Goal: Find specific fact: Find specific fact

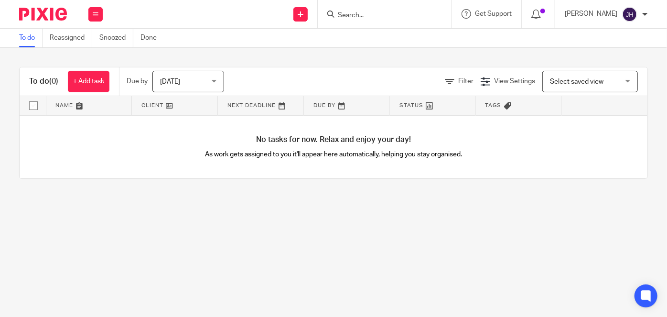
click at [379, 19] on input "Search" at bounding box center [380, 15] width 86 height 9
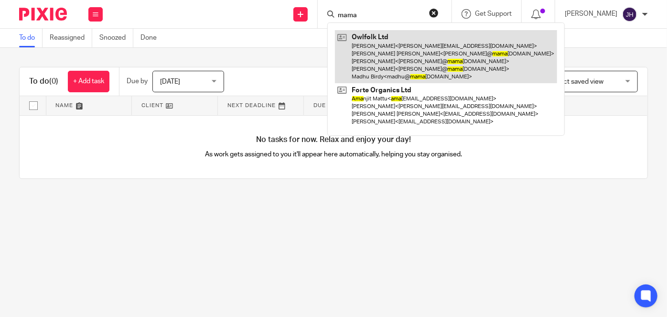
type input "mama"
click at [393, 68] on link at bounding box center [446, 56] width 222 height 53
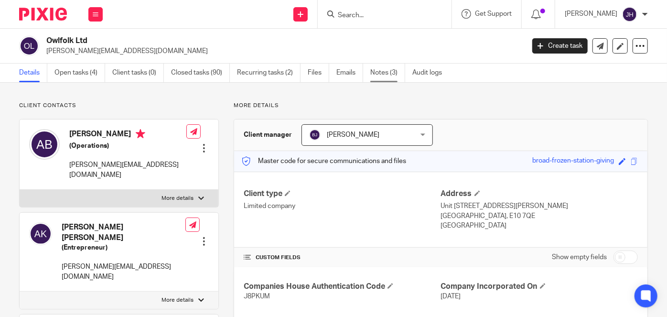
click at [393, 77] on link "Notes (3)" at bounding box center [388, 73] width 35 height 19
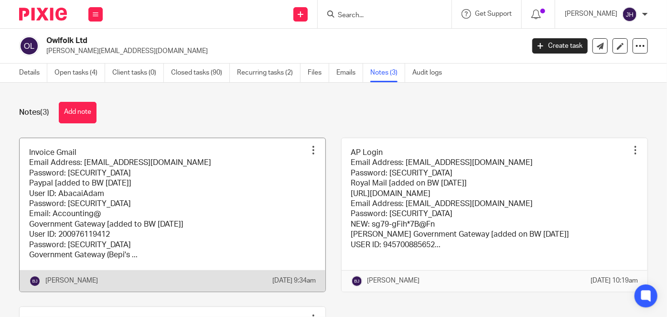
click at [228, 186] on link at bounding box center [173, 214] width 306 height 153
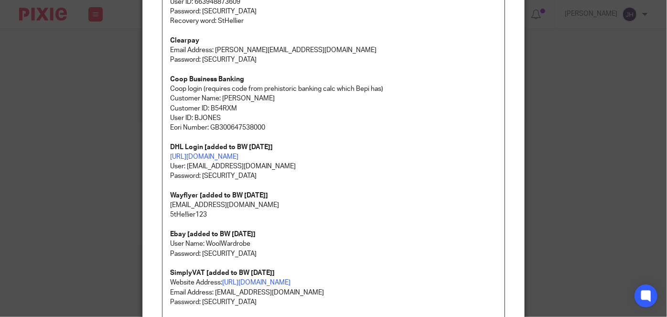
scroll to position [217, 0]
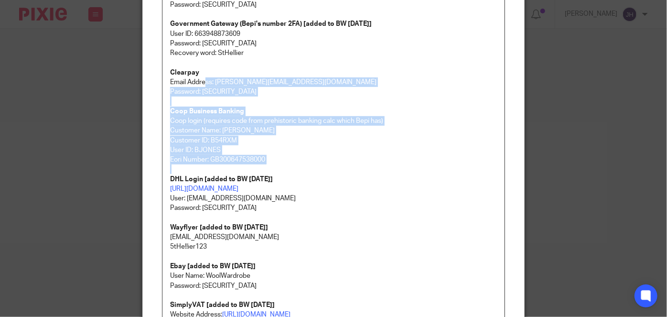
drag, startPoint x: 330, startPoint y: 168, endPoint x: 204, endPoint y: 85, distance: 151.4
click at [204, 85] on div "Invoice Gmail Email Address: accounts@mamaowl.net Password: paymenow4321!! Payp…" at bounding box center [334, 143] width 342 height 514
click at [368, 133] on p "Customer Name: Bepi Jones" at bounding box center [333, 131] width 327 height 10
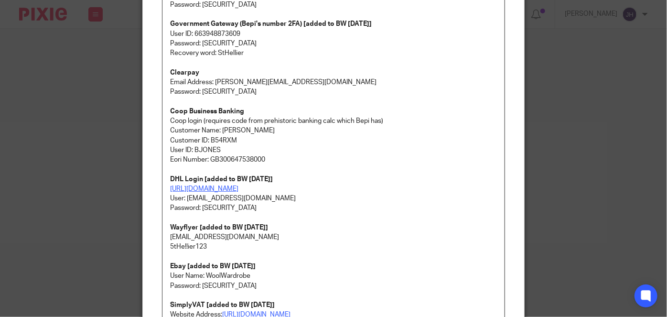
click at [206, 186] on link "https://mybill.dhl.com/login/?next=/dashboard/" at bounding box center [204, 189] width 68 height 7
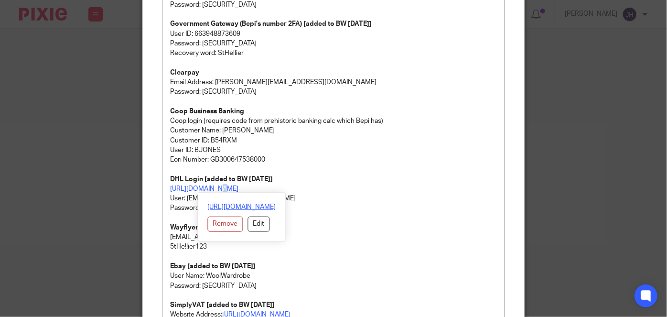
click at [219, 207] on link "https://mybill.dhl.com/login/?next=/dashboard/" at bounding box center [242, 207] width 68 height 10
click at [339, 173] on div "Invoice Gmail Email Address: accounts@mamaowl.net Password: paymenow4321!! Payp…" at bounding box center [334, 143] width 342 height 514
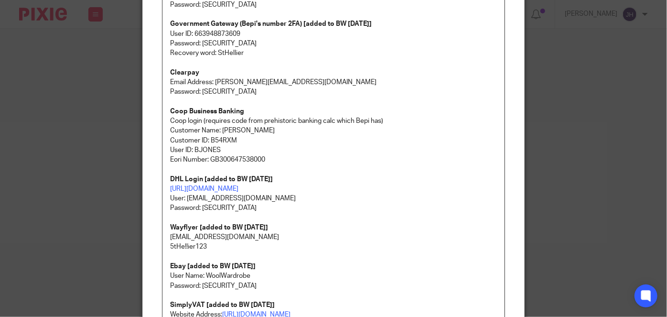
click at [187, 196] on p "https://mybill.dhl.com/login/?next=/dashboard/ User: accounting@abacai.co.uk" at bounding box center [333, 194] width 327 height 20
drag, startPoint x: 187, startPoint y: 196, endPoint x: 284, endPoint y: 202, distance: 96.3
click at [274, 202] on p "https://mybill.dhl.com/login/?next=/dashboard/ User: accounting@abacai.co.uk" at bounding box center [333, 194] width 327 height 20
copy p "accounting@abacai.co.uk"
click at [203, 206] on p "Password: [SECURITY_DATA]" at bounding box center [333, 208] width 327 height 10
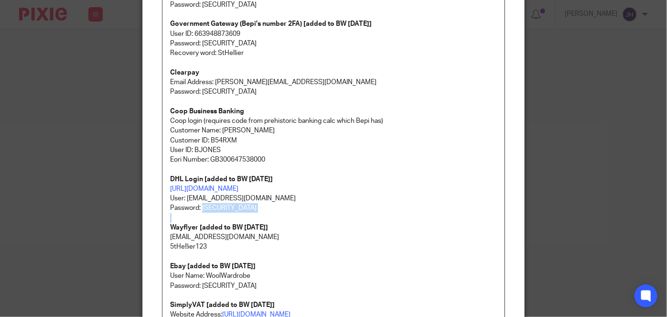
drag, startPoint x: 203, startPoint y: 206, endPoint x: 246, endPoint y: 208, distance: 43.1
click at [246, 208] on p "Password: [SECURITY_DATA]" at bounding box center [333, 208] width 327 height 10
copy p "5tHe!!ier123!!"
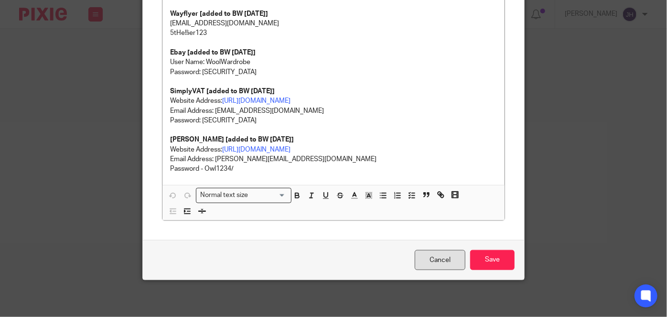
click at [429, 261] on link "Cancel" at bounding box center [440, 260] width 51 height 21
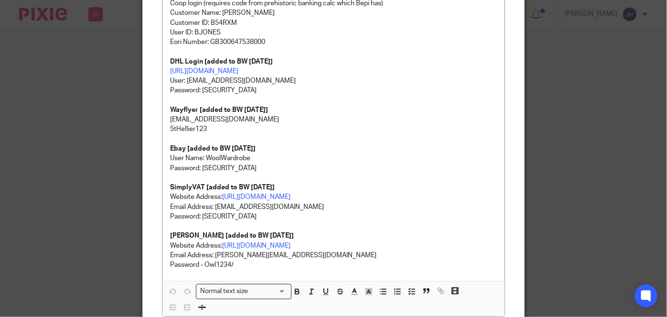
scroll to position [391, 0]
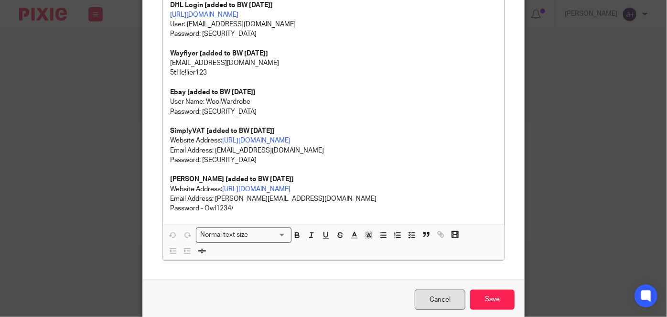
click at [441, 298] on link "Cancel" at bounding box center [440, 300] width 51 height 21
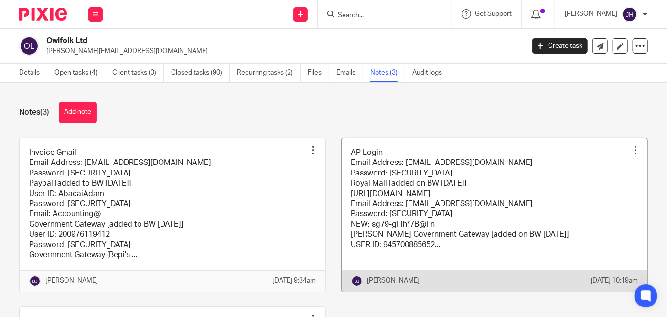
click at [393, 237] on link at bounding box center [495, 214] width 306 height 153
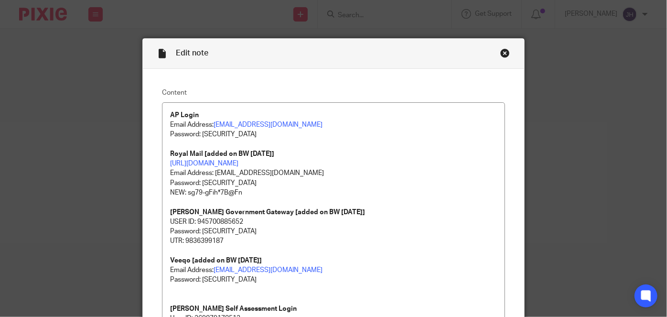
scroll to position [285, 0]
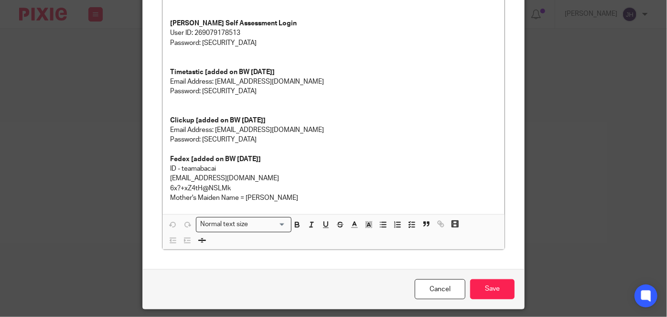
click at [187, 175] on p "[EMAIL_ADDRESS][DOMAIN_NAME]" at bounding box center [333, 179] width 327 height 10
click at [183, 180] on p "[EMAIL_ADDRESS][DOMAIN_NAME]" at bounding box center [333, 179] width 327 height 10
drag, startPoint x: 183, startPoint y: 180, endPoint x: 263, endPoint y: 184, distance: 80.4
click at [257, 184] on div "AP Login Email Address: [EMAIL_ADDRESS][DOMAIN_NAME] Password: [SECURITY_DATA] …" at bounding box center [334, 15] width 342 height 397
click at [192, 177] on p "[EMAIL_ADDRESS][DOMAIN_NAME]" at bounding box center [333, 179] width 327 height 10
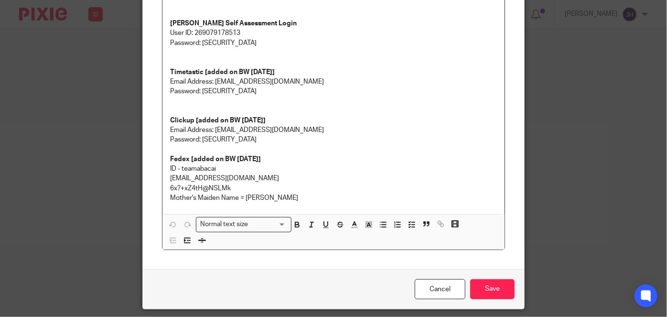
click at [196, 170] on p "ID - teamabacai" at bounding box center [333, 169] width 327 height 10
copy p "teamabacai"
click at [180, 195] on p "Mother's Maiden Name = [PERSON_NAME]" at bounding box center [333, 198] width 327 height 10
click at [173, 186] on p "6x?+xZ4tH@NSLMk" at bounding box center [333, 189] width 327 height 10
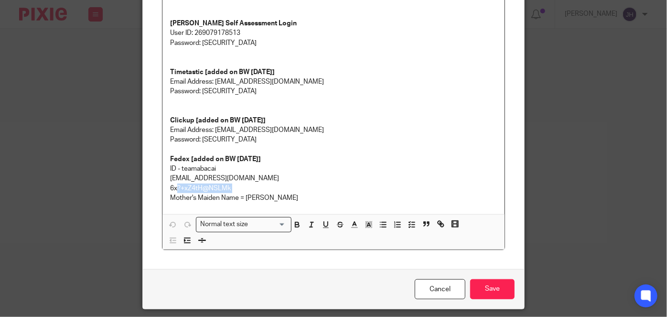
drag, startPoint x: 173, startPoint y: 186, endPoint x: 243, endPoint y: 186, distance: 70.3
click at [243, 186] on p "6x?+xZ4tH@NSLMk" at bounding box center [333, 189] width 327 height 10
drag, startPoint x: 238, startPoint y: 186, endPoint x: 233, endPoint y: 188, distance: 5.0
click at [238, 186] on p "6x?+xZ4tH@NSLMk" at bounding box center [333, 189] width 327 height 10
drag, startPoint x: 233, startPoint y: 188, endPoint x: 209, endPoint y: 189, distance: 24.4
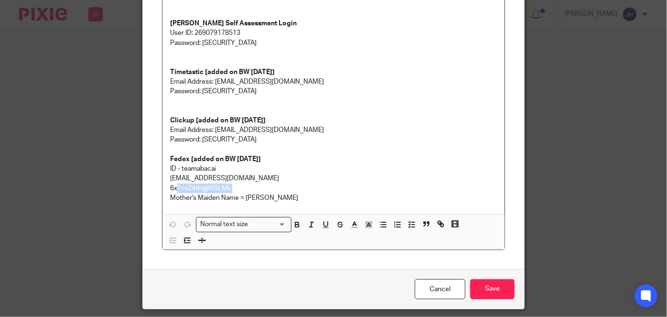
click at [233, 188] on p "6x?+xZ4tH@NSLMk" at bounding box center [333, 189] width 327 height 10
click at [209, 188] on p "6x?+xZ4tH@NSLMk" at bounding box center [333, 189] width 327 height 10
click at [219, 187] on p "6x?+xZ4tH@NSLMk" at bounding box center [333, 189] width 327 height 10
drag, startPoint x: 219, startPoint y: 187, endPoint x: 159, endPoint y: 187, distance: 60.7
click at [163, 187] on div "AP Login Email Address: [EMAIL_ADDRESS][DOMAIN_NAME] Password: [SECURITY_DATA] …" at bounding box center [334, 15] width 342 height 397
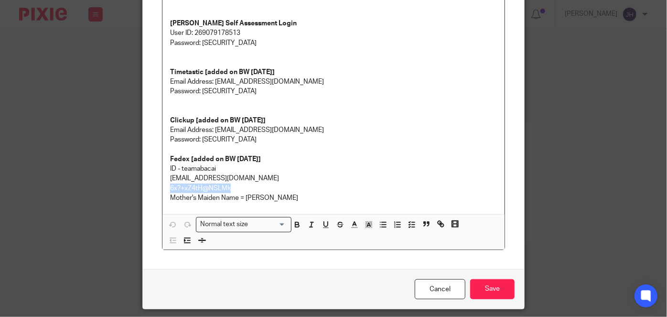
copy p "6x?+xZ4tH@NSLMk"
click at [191, 174] on p "[EMAIL_ADDRESS][DOMAIN_NAME]" at bounding box center [333, 179] width 327 height 10
click at [191, 171] on p "ID - teamabacai" at bounding box center [333, 169] width 327 height 10
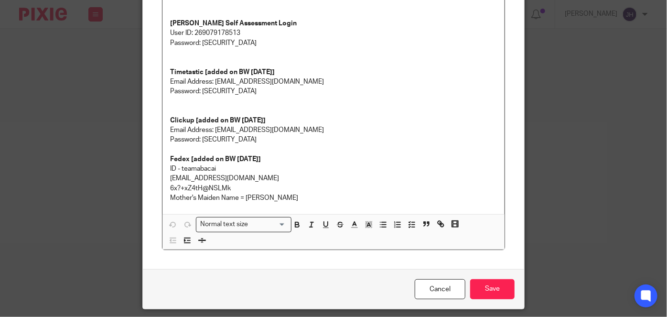
click at [260, 184] on p "6x?+xZ4tH@NSLMk" at bounding box center [333, 189] width 327 height 10
click at [192, 169] on p "ID - teamabacai" at bounding box center [333, 169] width 327 height 10
copy p "teamabacai"
click at [197, 185] on p "6x?+xZ4tH@NSLMk" at bounding box center [333, 189] width 327 height 10
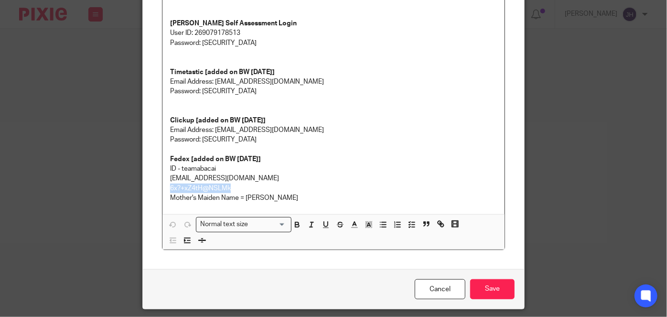
drag, startPoint x: 176, startPoint y: 186, endPoint x: 241, endPoint y: 185, distance: 65.0
click at [241, 185] on div "AP Login Email Address: [EMAIL_ADDRESS][DOMAIN_NAME] Password: [SECURITY_DATA] …" at bounding box center [334, 15] width 342 height 397
copy p "6x?+xZ4tH@NSLMk"
